Goal: Task Accomplishment & Management: Manage account settings

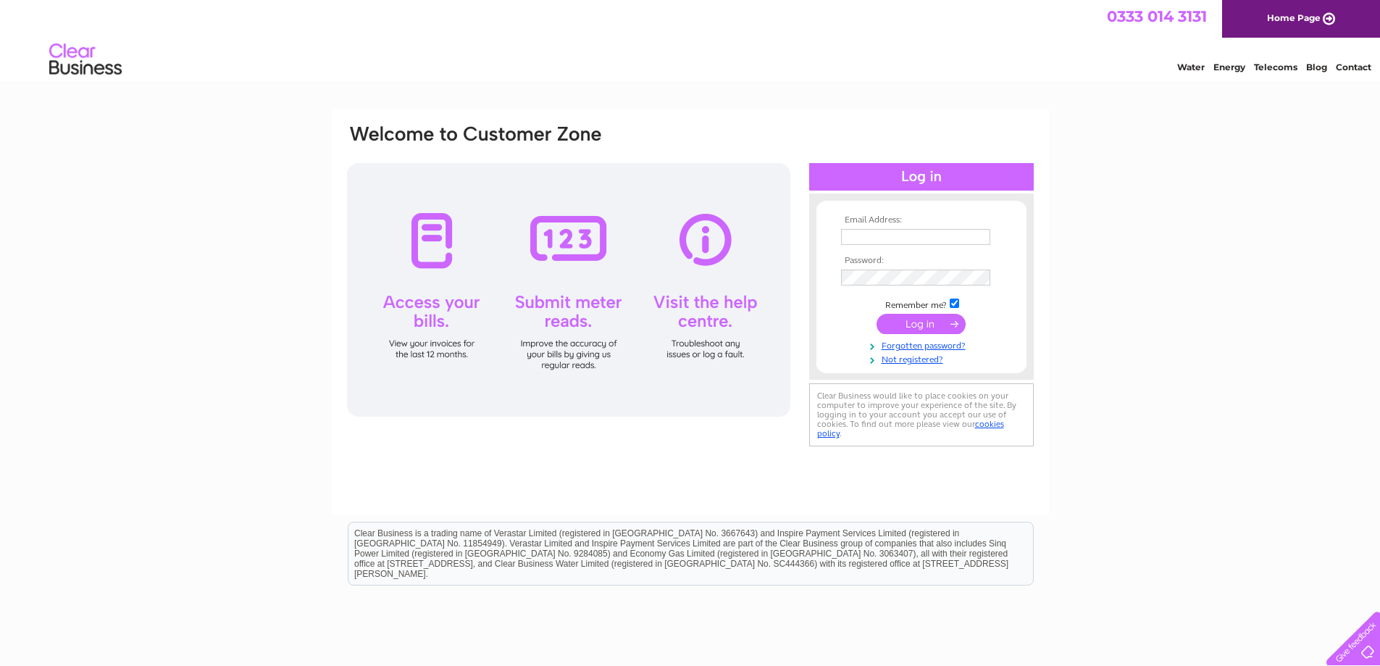
type input "[PERSON_NAME][EMAIL_ADDRESS][DOMAIN_NAME]"
click at [900, 322] on input "submit" at bounding box center [921, 324] width 89 height 20
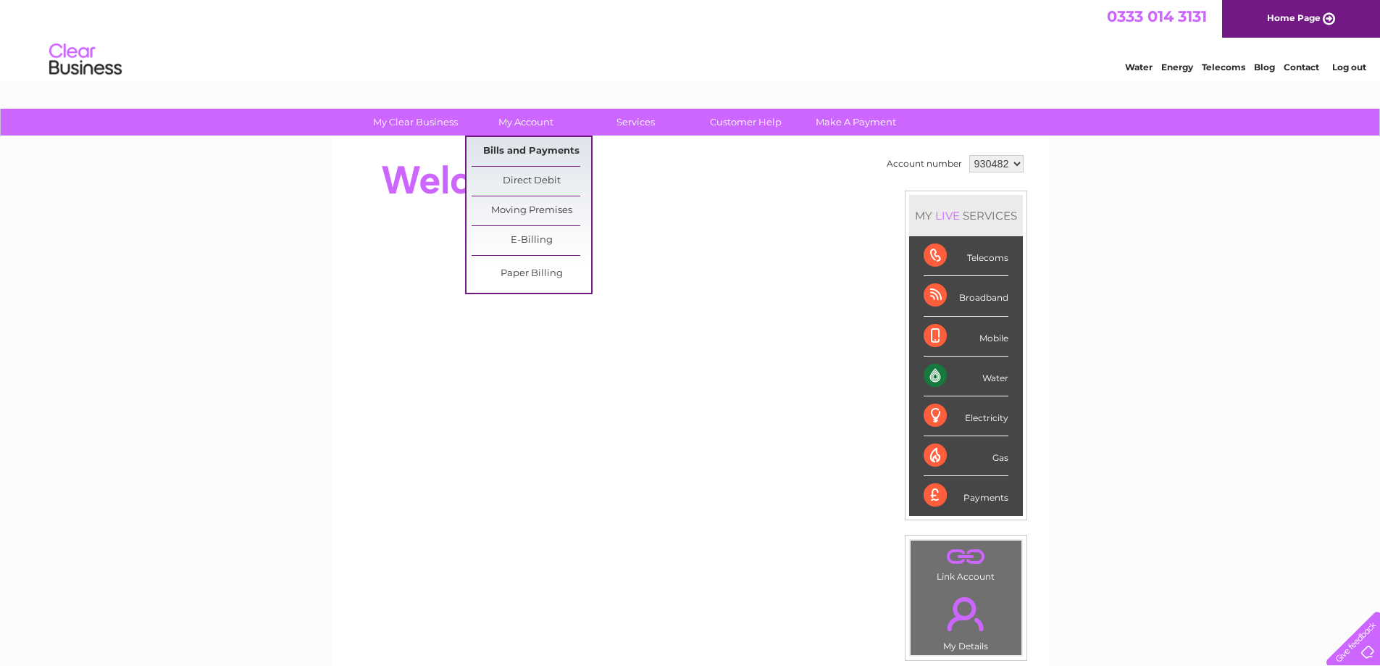
click at [524, 143] on link "Bills and Payments" at bounding box center [532, 151] width 120 height 29
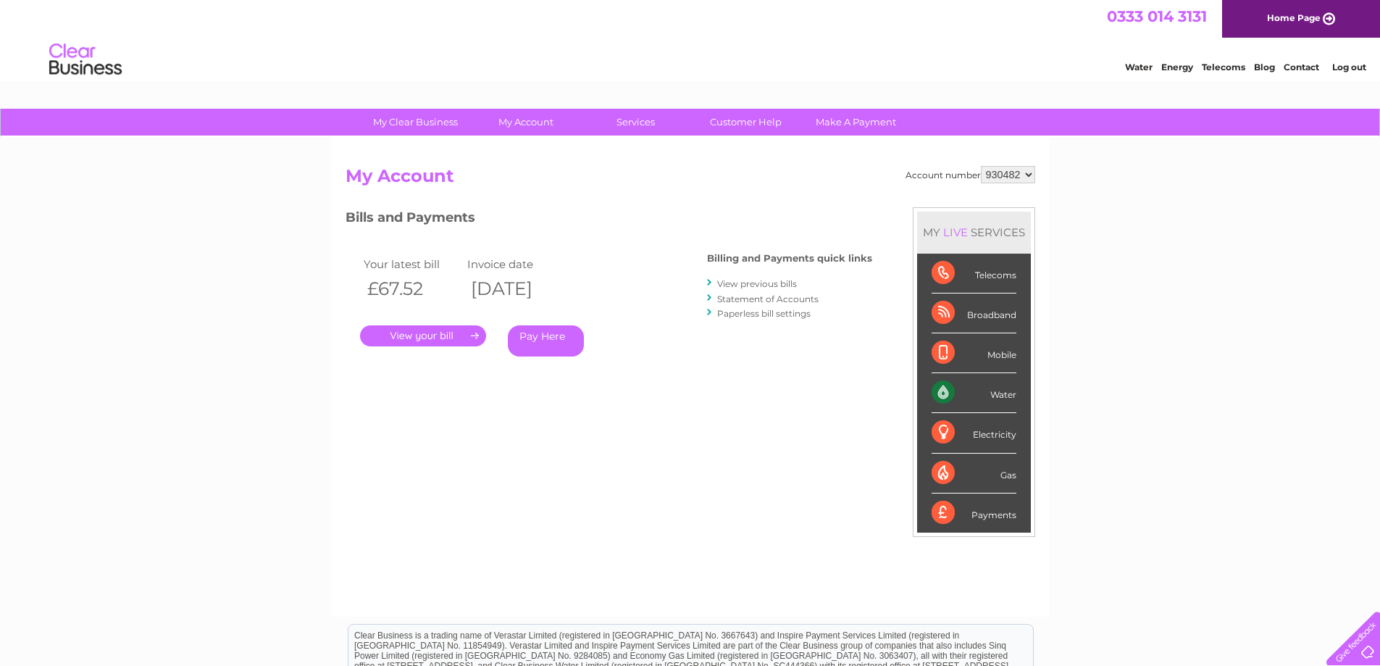
click at [414, 335] on link "." at bounding box center [423, 335] width 126 height 21
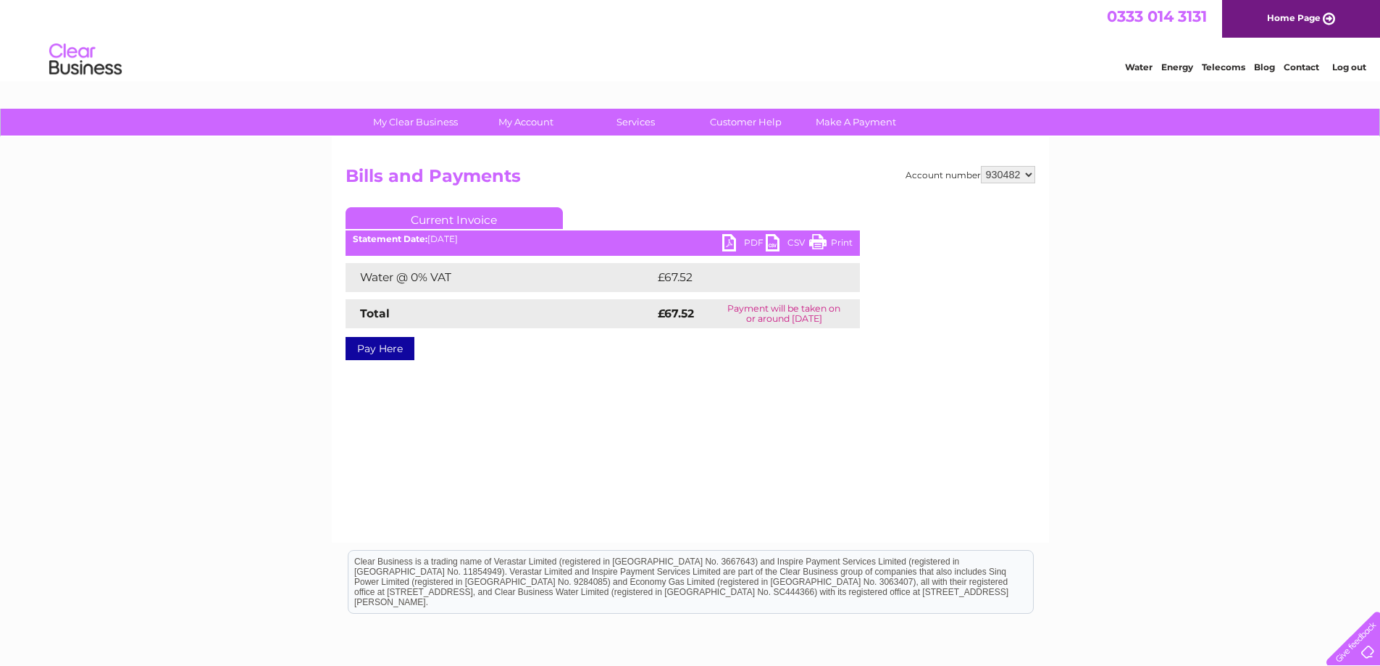
click at [745, 240] on link "PDF" at bounding box center [743, 244] width 43 height 21
